Goal: Information Seeking & Learning: Learn about a topic

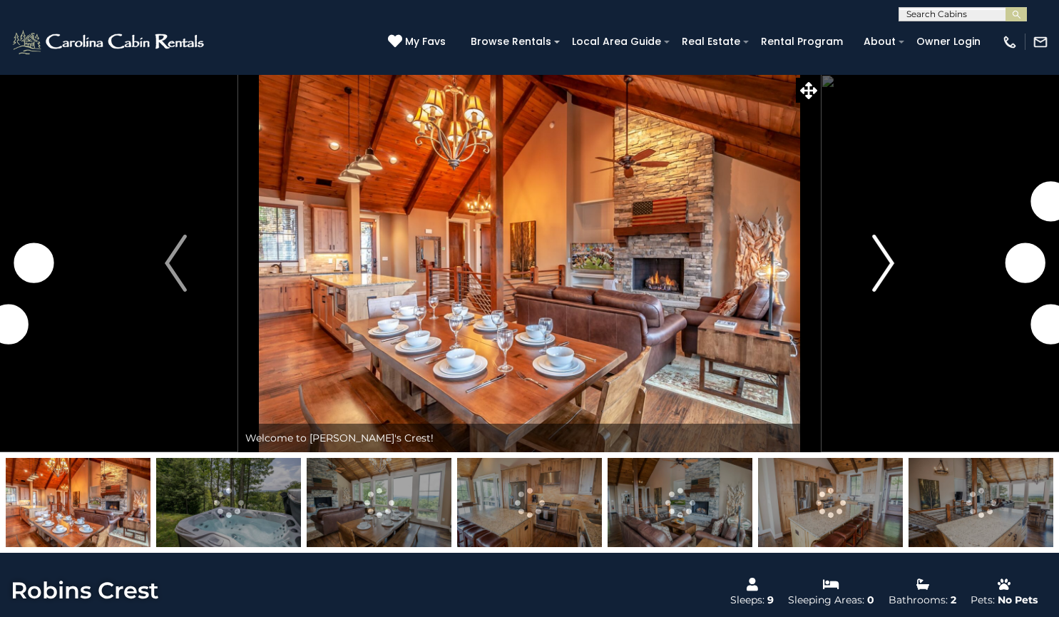
click at [878, 262] on img "Next" at bounding box center [882, 263] width 21 height 57
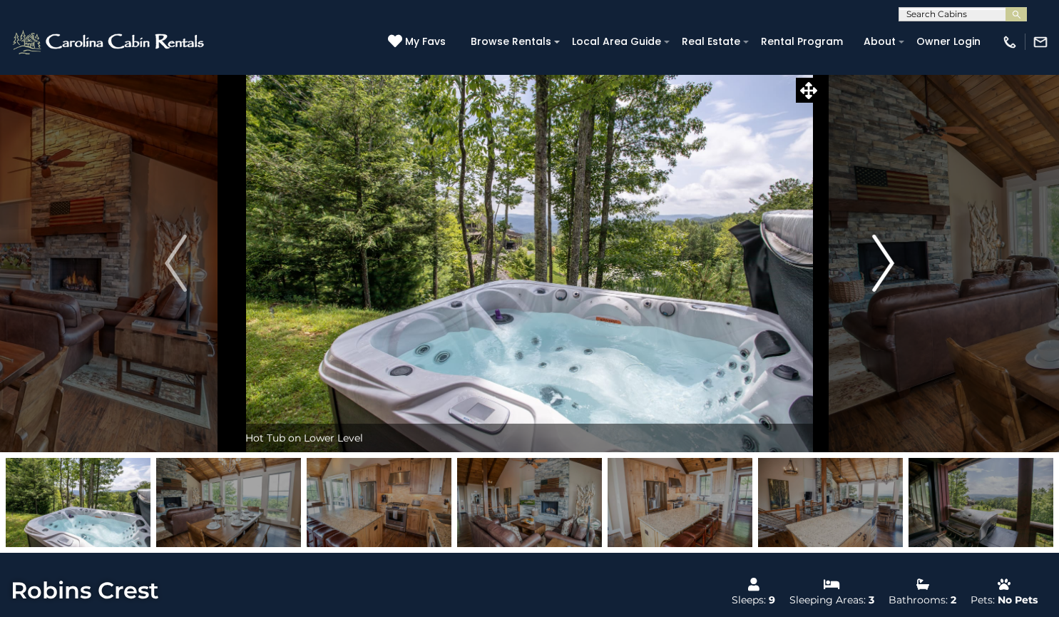
click at [876, 263] on img "Next" at bounding box center [882, 263] width 21 height 57
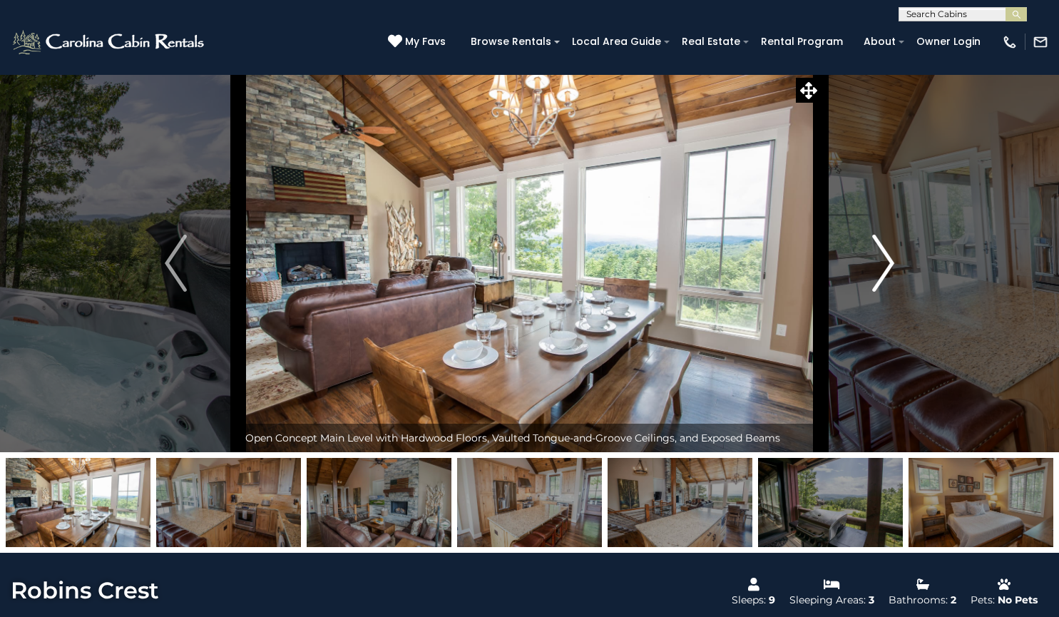
click at [876, 263] on img "Next" at bounding box center [882, 263] width 21 height 57
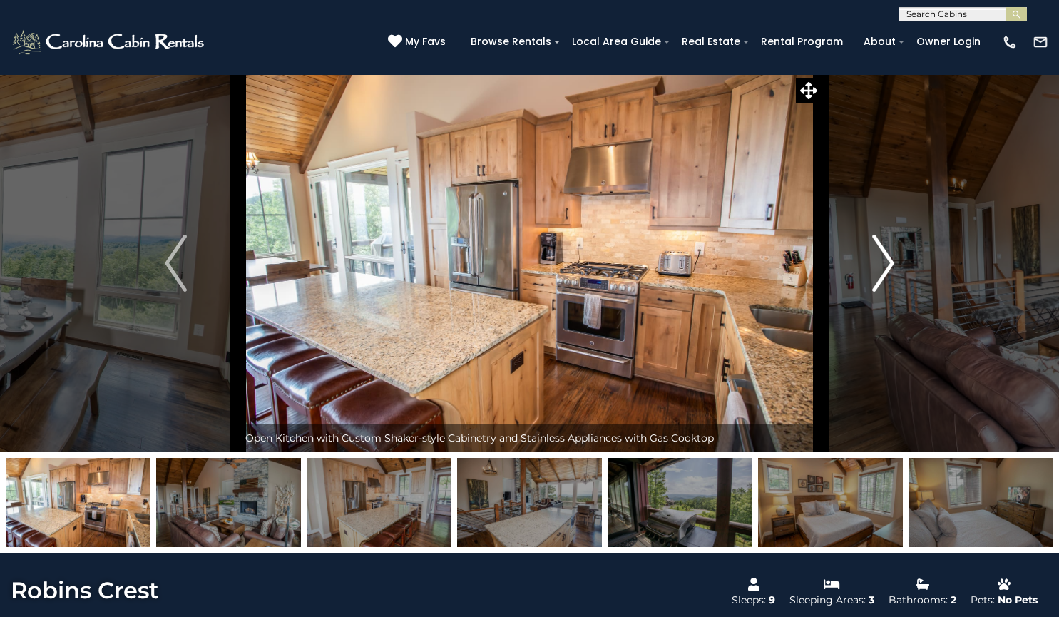
click at [876, 263] on img "Next" at bounding box center [882, 263] width 21 height 57
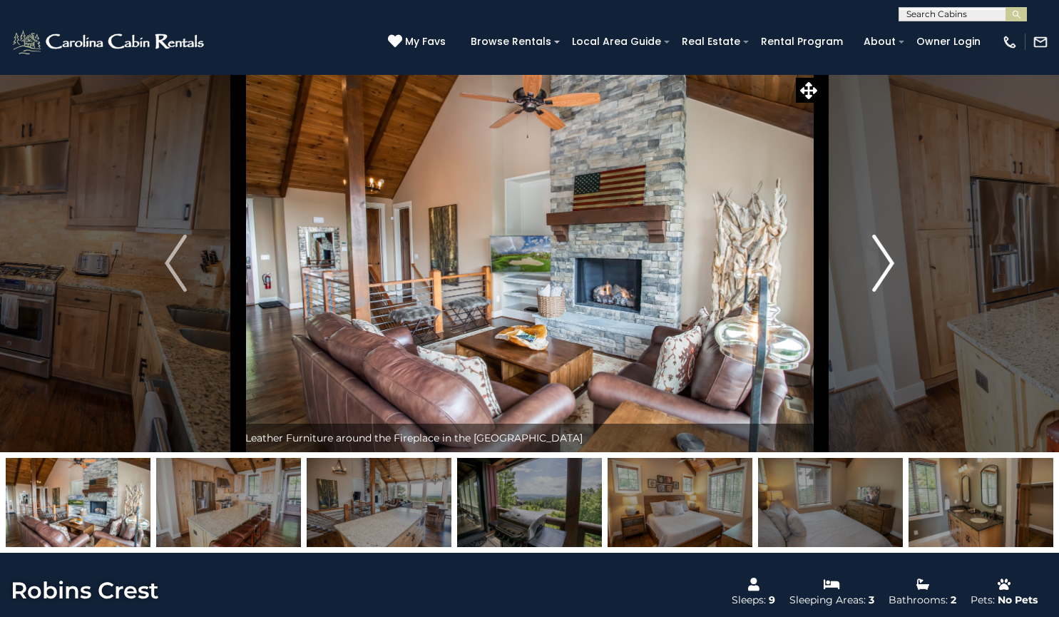
click at [876, 263] on img "Next" at bounding box center [882, 263] width 21 height 57
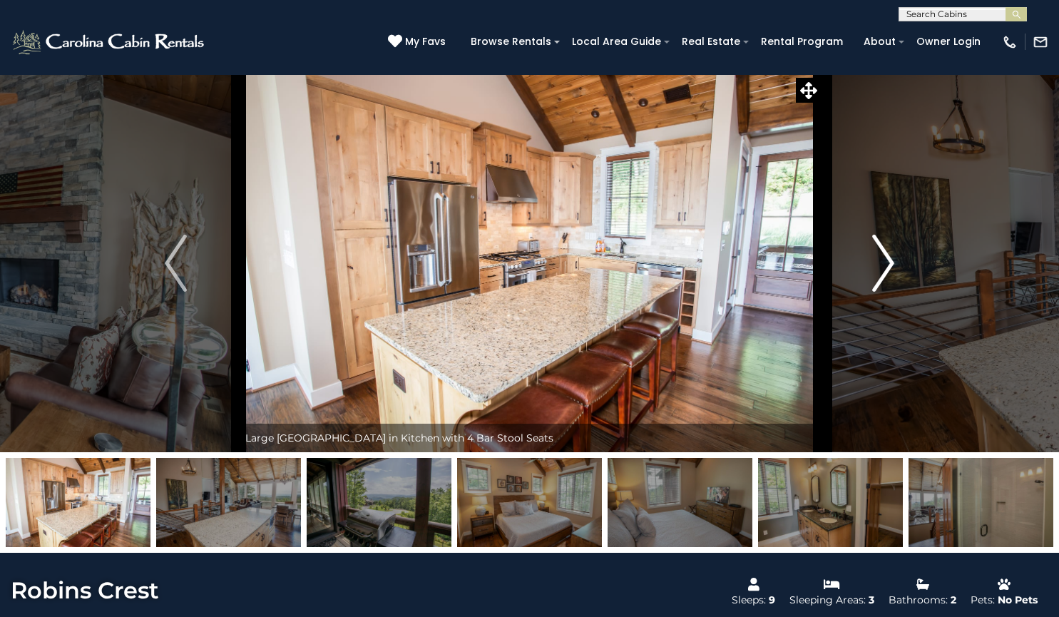
click at [876, 263] on img "Next" at bounding box center [882, 263] width 21 height 57
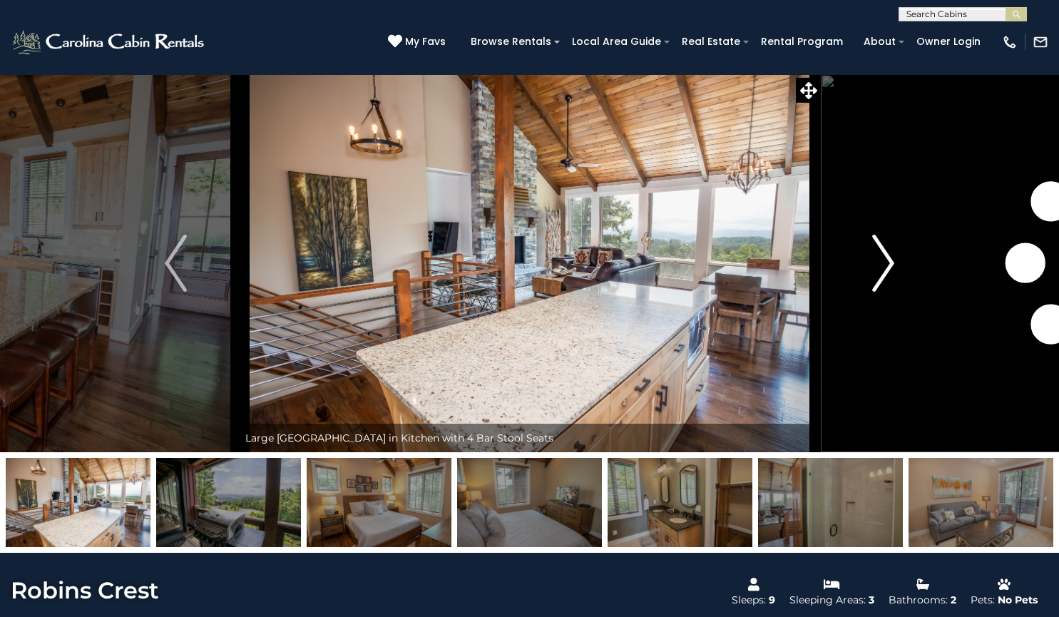
click at [876, 263] on img "Next" at bounding box center [882, 263] width 21 height 57
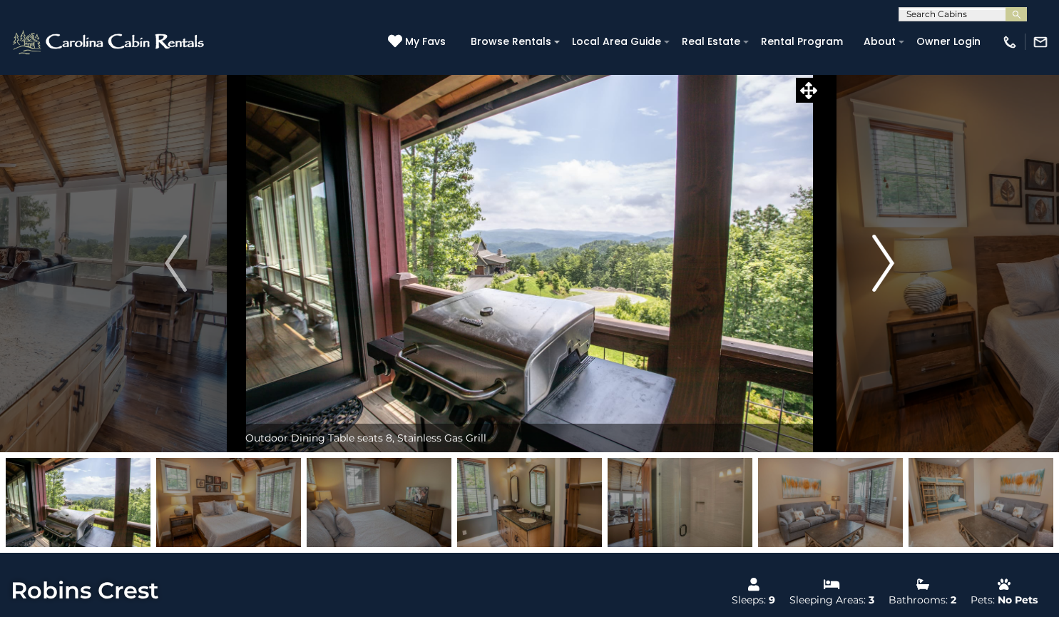
click at [876, 263] on img "Next" at bounding box center [882, 263] width 21 height 57
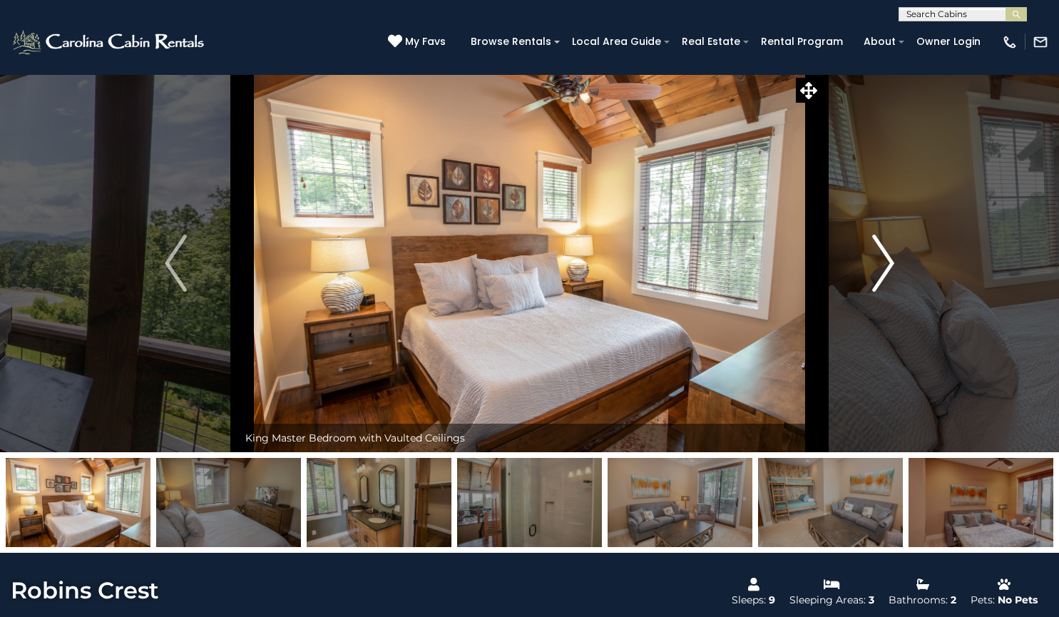
click at [876, 263] on img "Next" at bounding box center [882, 263] width 21 height 57
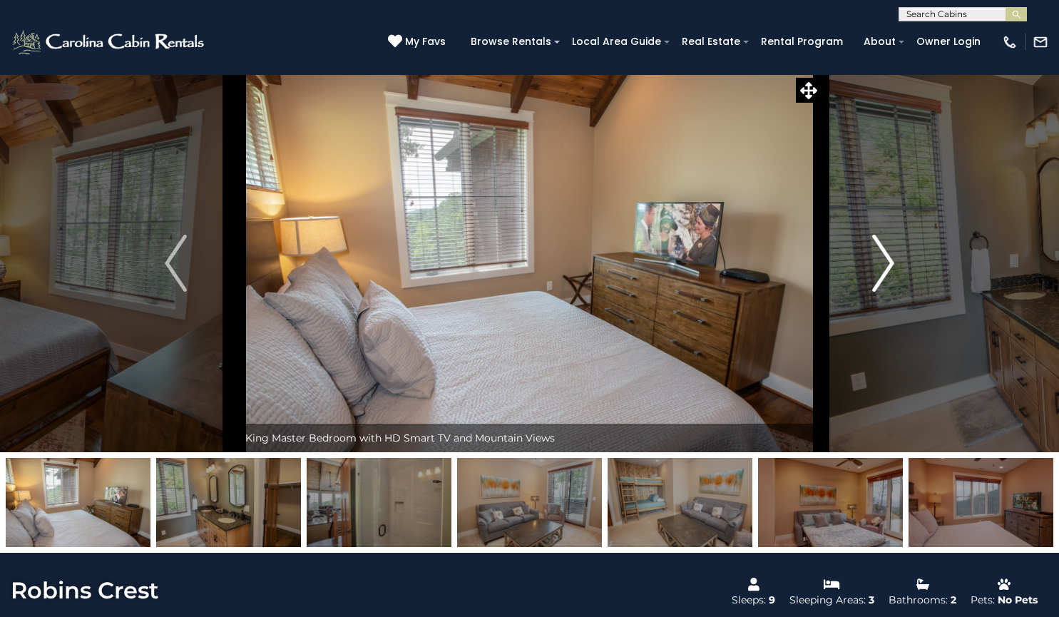
click at [876, 263] on img "Next" at bounding box center [882, 263] width 21 height 57
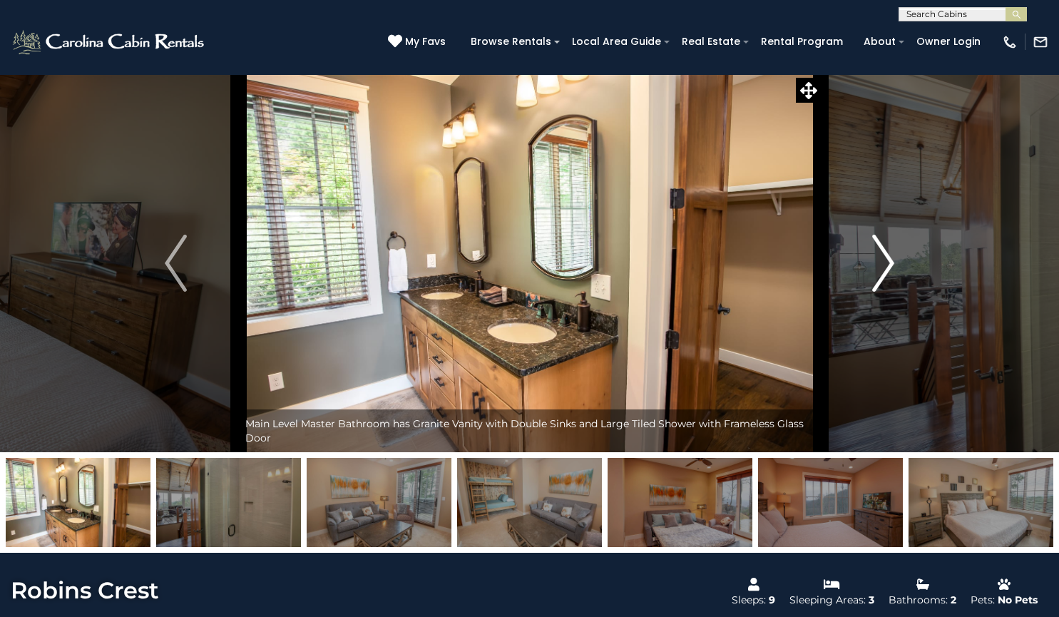
click at [876, 263] on img "Next" at bounding box center [882, 263] width 21 height 57
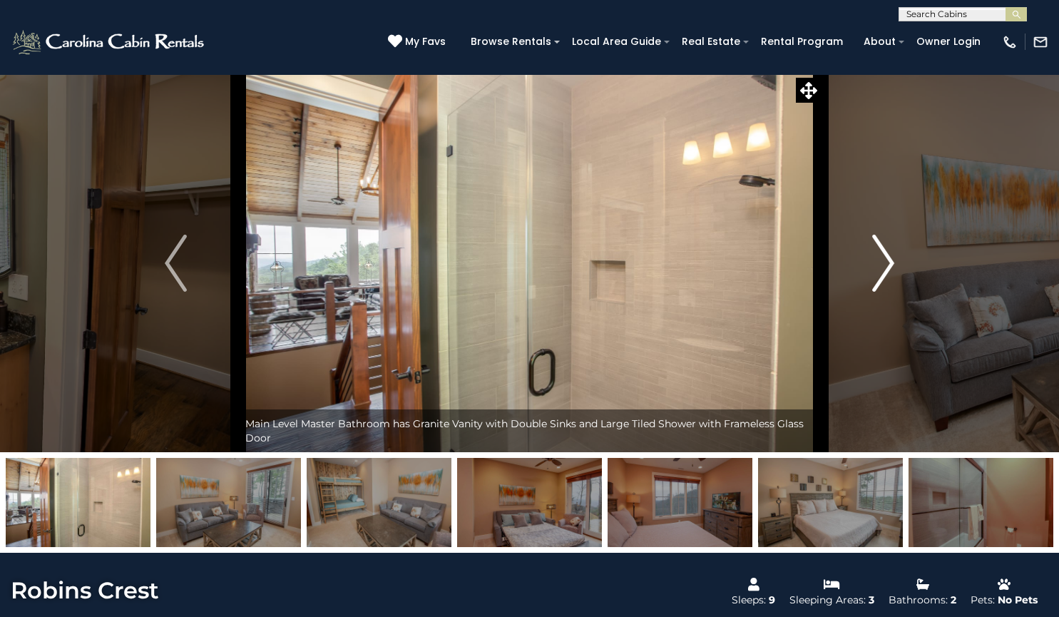
click at [876, 263] on img "Next" at bounding box center [882, 263] width 21 height 57
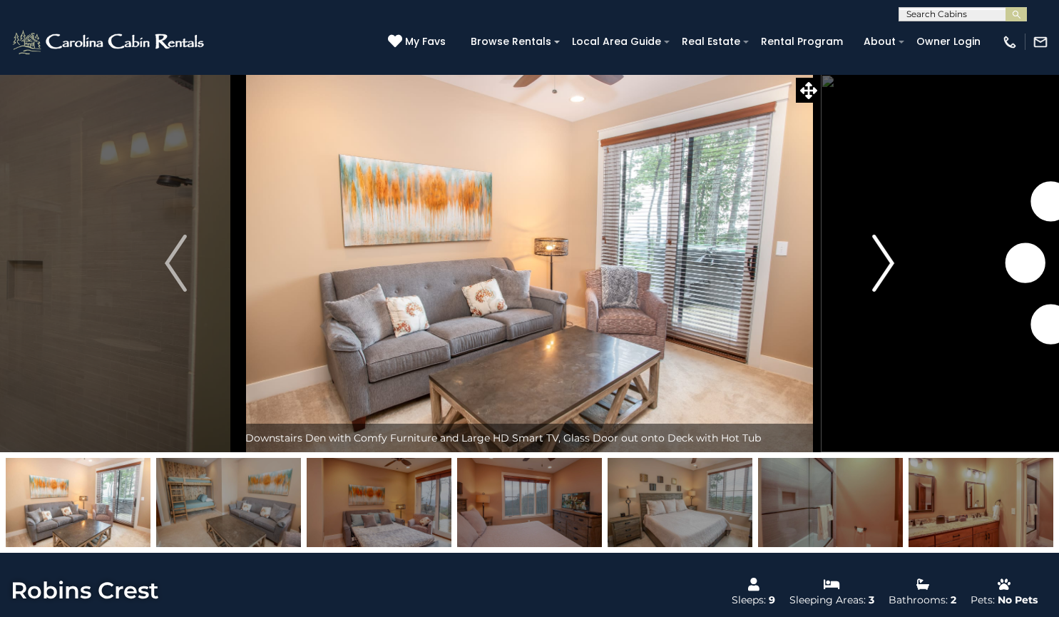
click at [876, 263] on img "Next" at bounding box center [882, 263] width 21 height 57
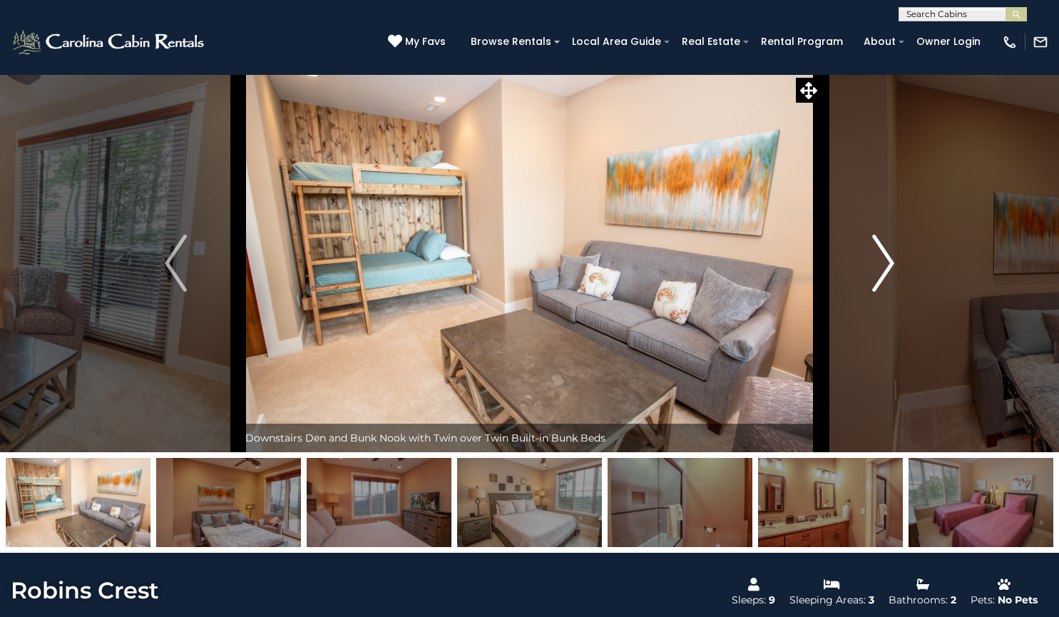
click at [876, 263] on img "Next" at bounding box center [882, 263] width 21 height 57
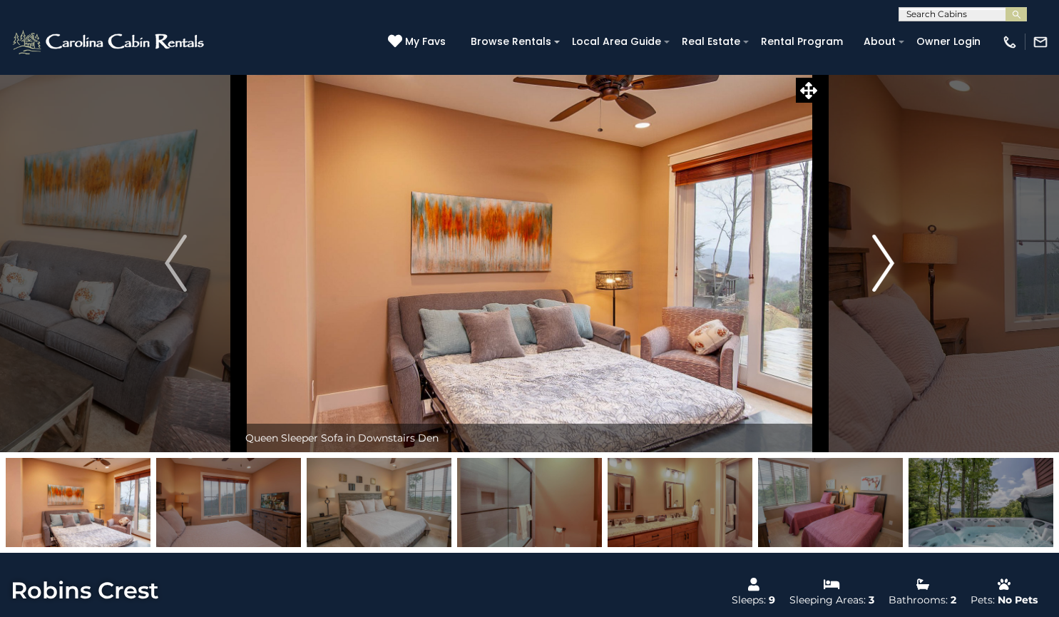
click at [876, 263] on img "Next" at bounding box center [882, 263] width 21 height 57
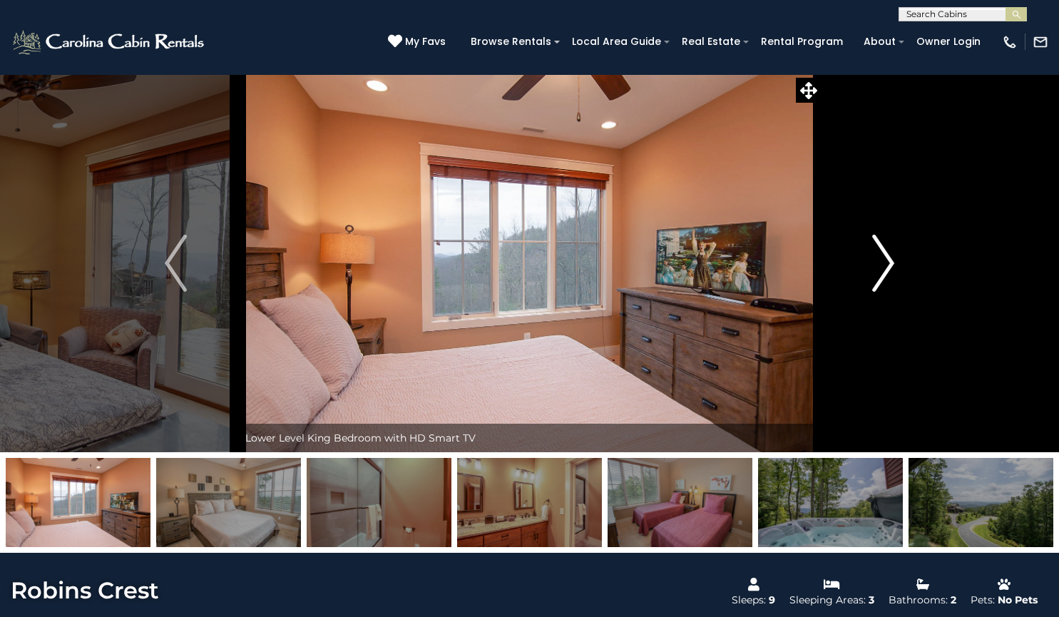
click at [876, 263] on img "Next" at bounding box center [882, 263] width 21 height 57
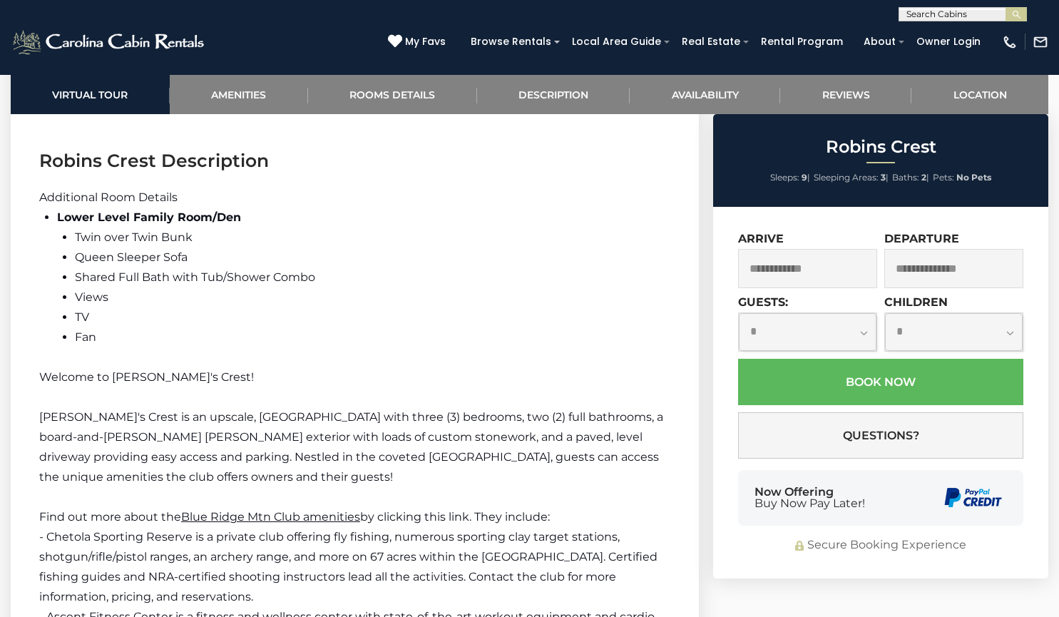
scroll to position [1928, 0]
